Goal: Task Accomplishment & Management: Complete application form

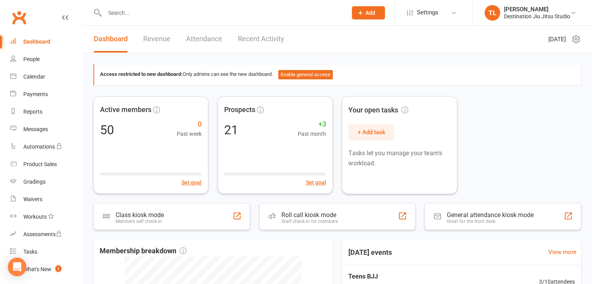
click at [547, 142] on div "Active members 50 0 Past week Set goal Prospects 21 +3 Past month Set goal Your…" at bounding box center [336, 144] width 487 height 97
click at [37, 182] on div "Gradings" at bounding box center [34, 182] width 22 height 6
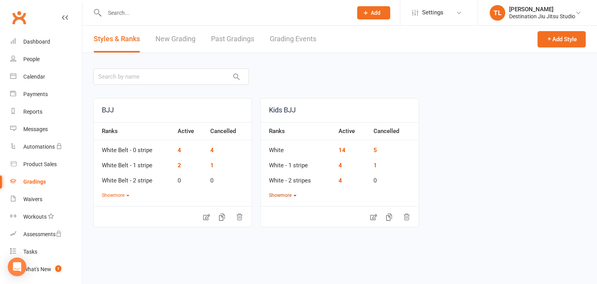
click at [296, 195] on icon "button" at bounding box center [295, 196] width 3 height 2
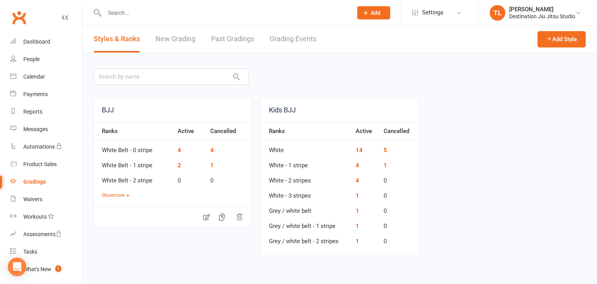
click at [174, 40] on link "New Grading" at bounding box center [176, 39] width 40 height 27
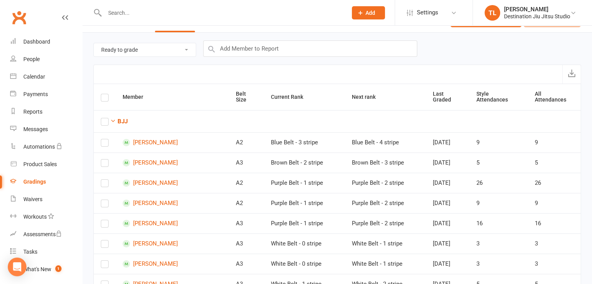
scroll to position [20, 0]
click at [113, 118] on icon "button" at bounding box center [113, 121] width 6 height 6
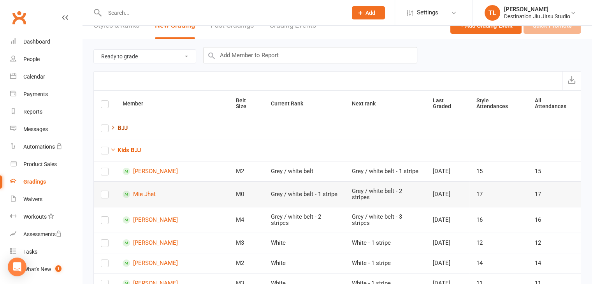
scroll to position [0, 0]
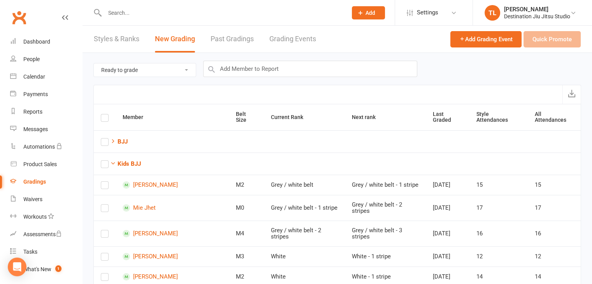
click at [189, 68] on select "Ready to grade All members enrolled in a style Active members enrolled in a sty…" at bounding box center [145, 69] width 102 height 13
select select "active_members_in_style"
click at [94, 63] on select "Ready to grade All members enrolled in a style Active members enrolled in a sty…" at bounding box center [145, 69] width 102 height 13
click at [114, 160] on icon "button" at bounding box center [113, 163] width 6 height 6
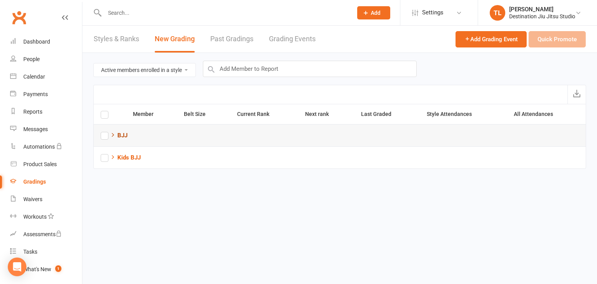
click at [113, 134] on icon "button" at bounding box center [113, 135] width 6 height 6
